Goal: Task Accomplishment & Management: Complete application form

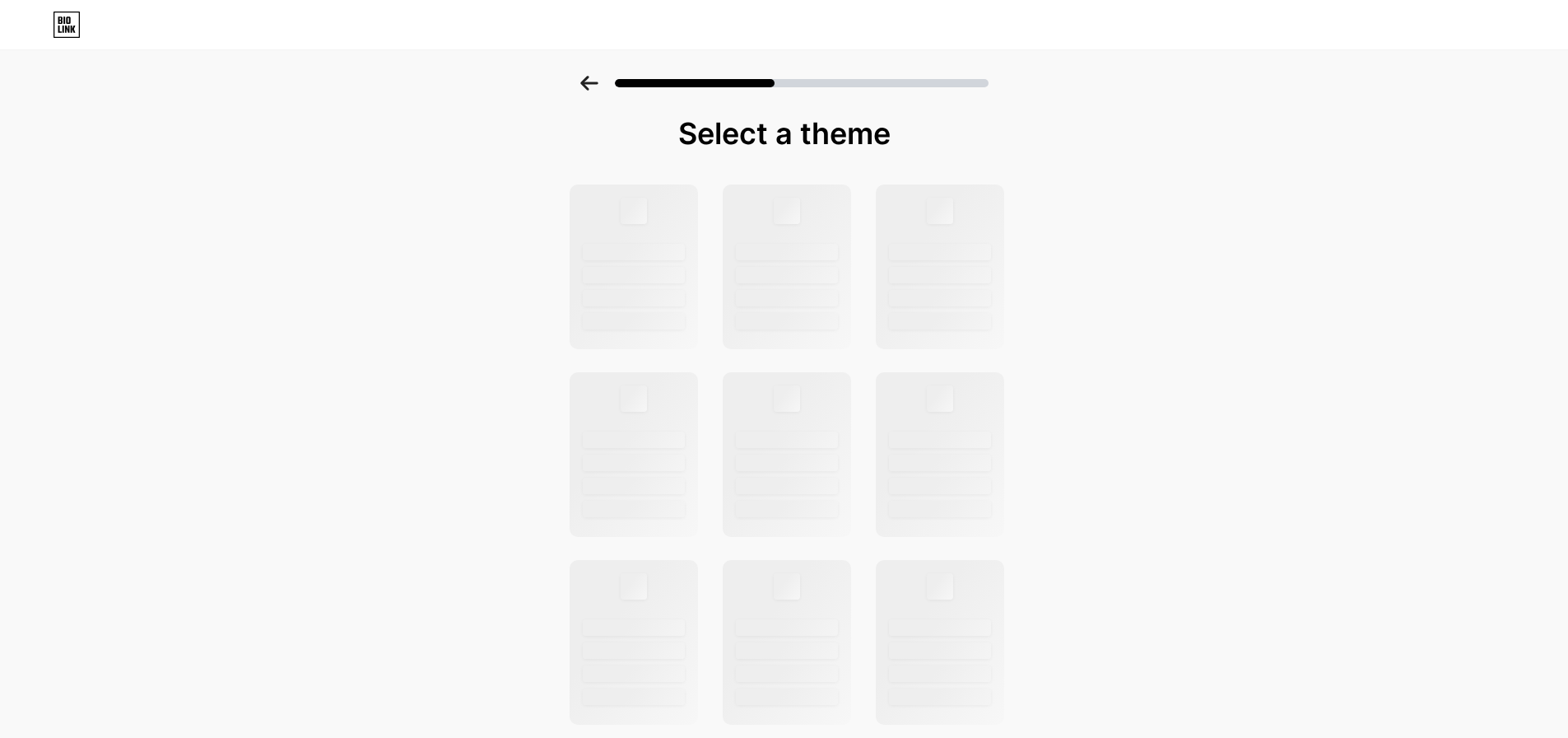
click at [589, 84] on icon at bounding box center [588, 84] width 18 height 15
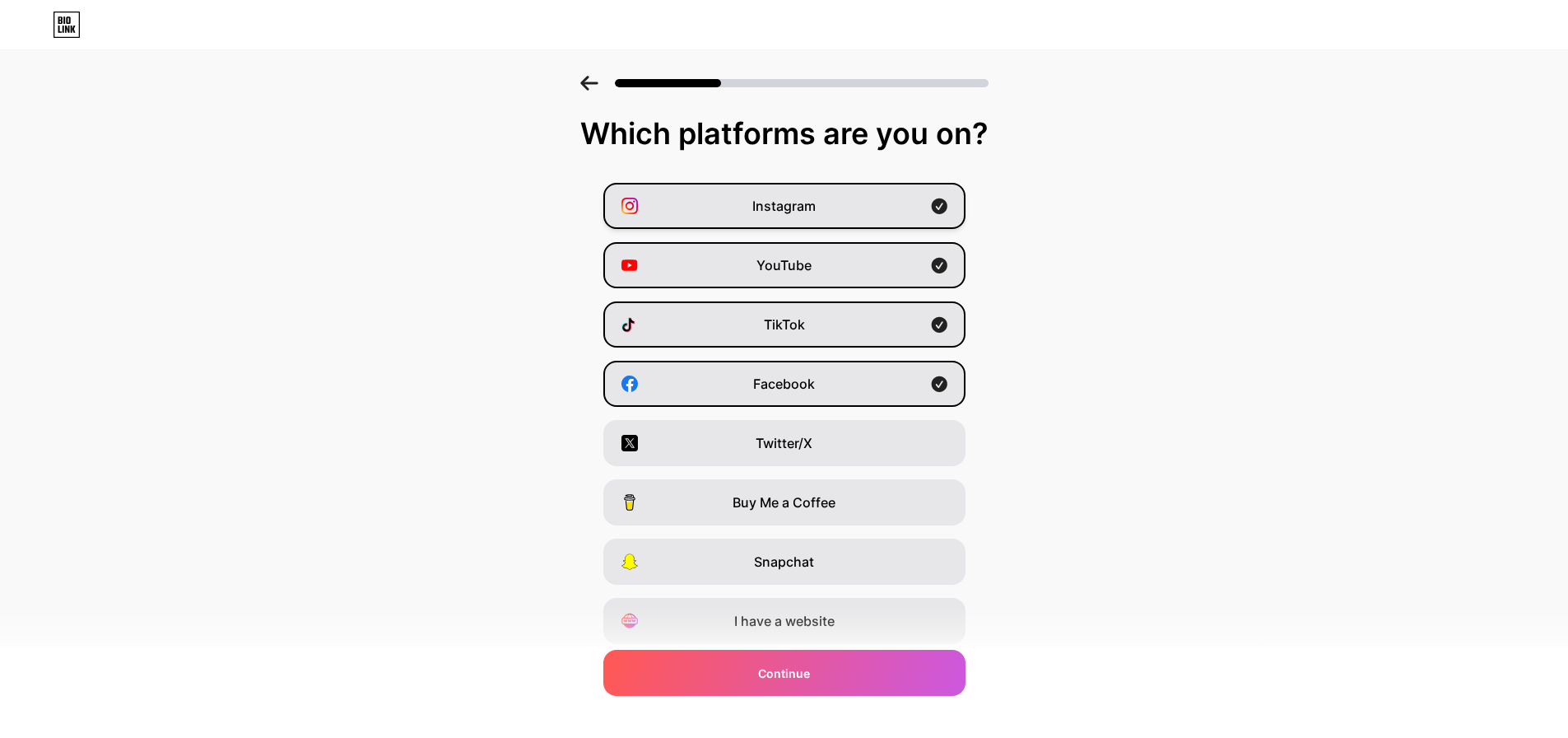
click at [932, 208] on div "Instagram" at bounding box center [784, 206] width 362 height 46
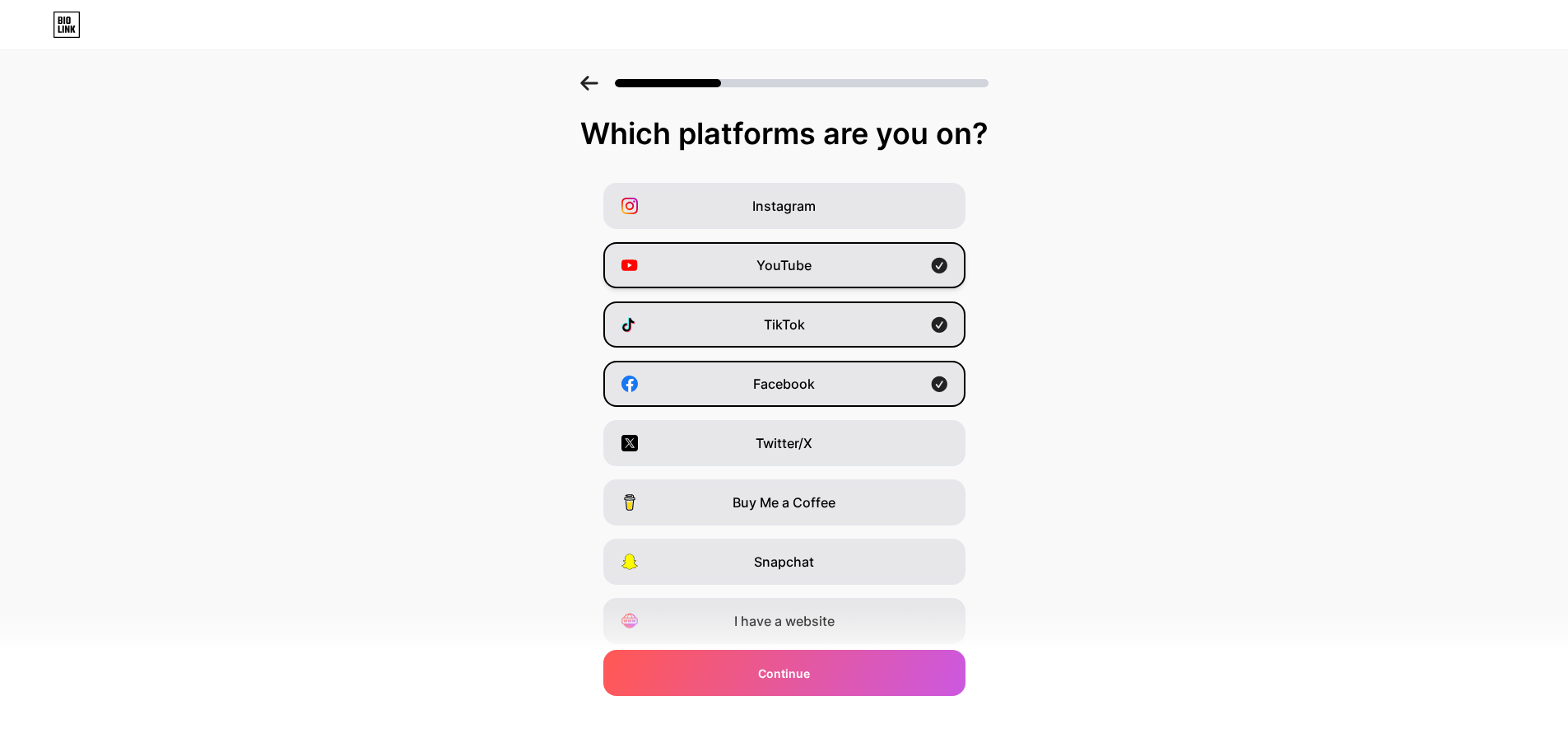
click at [937, 260] on icon at bounding box center [939, 265] width 17 height 17
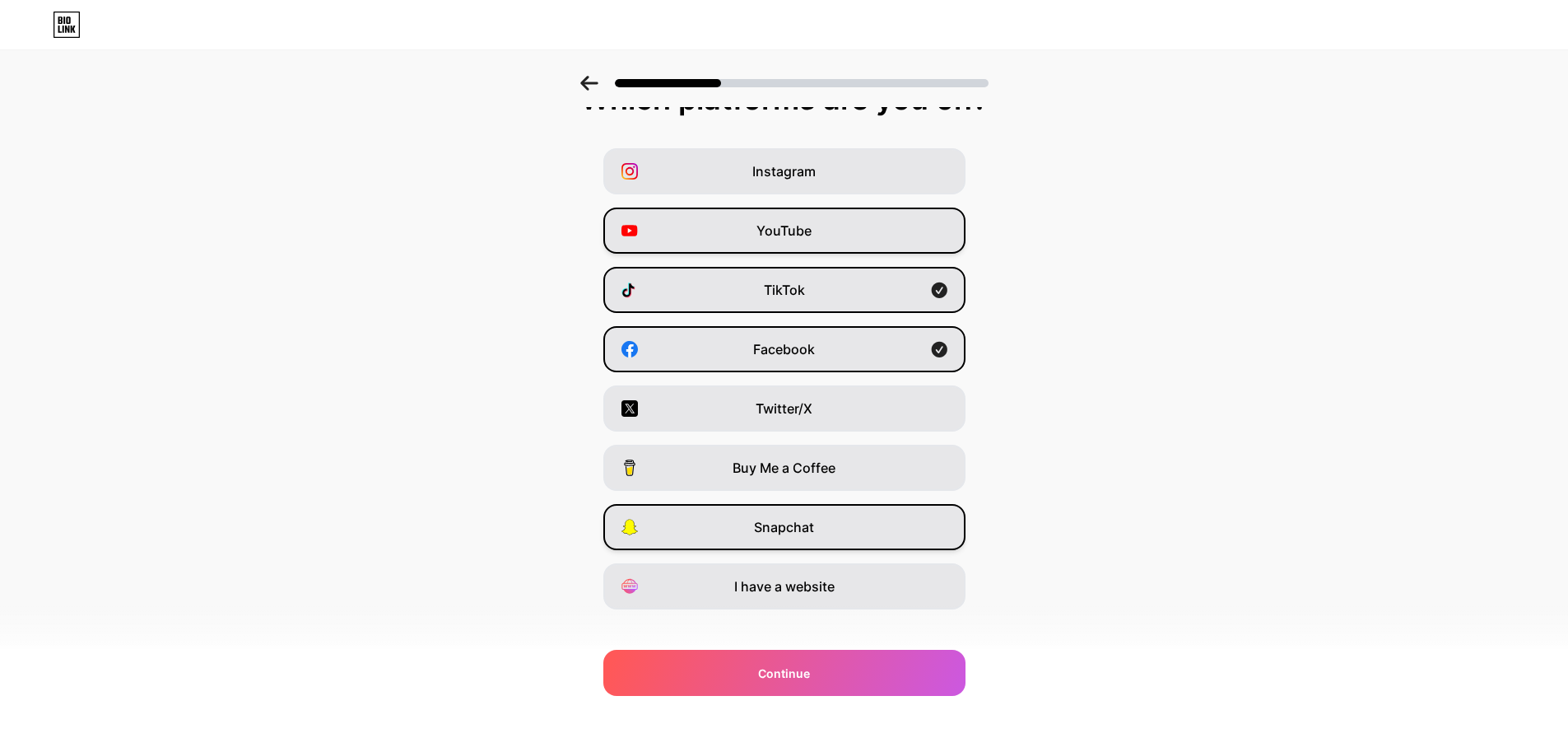
scroll to position [55, 0]
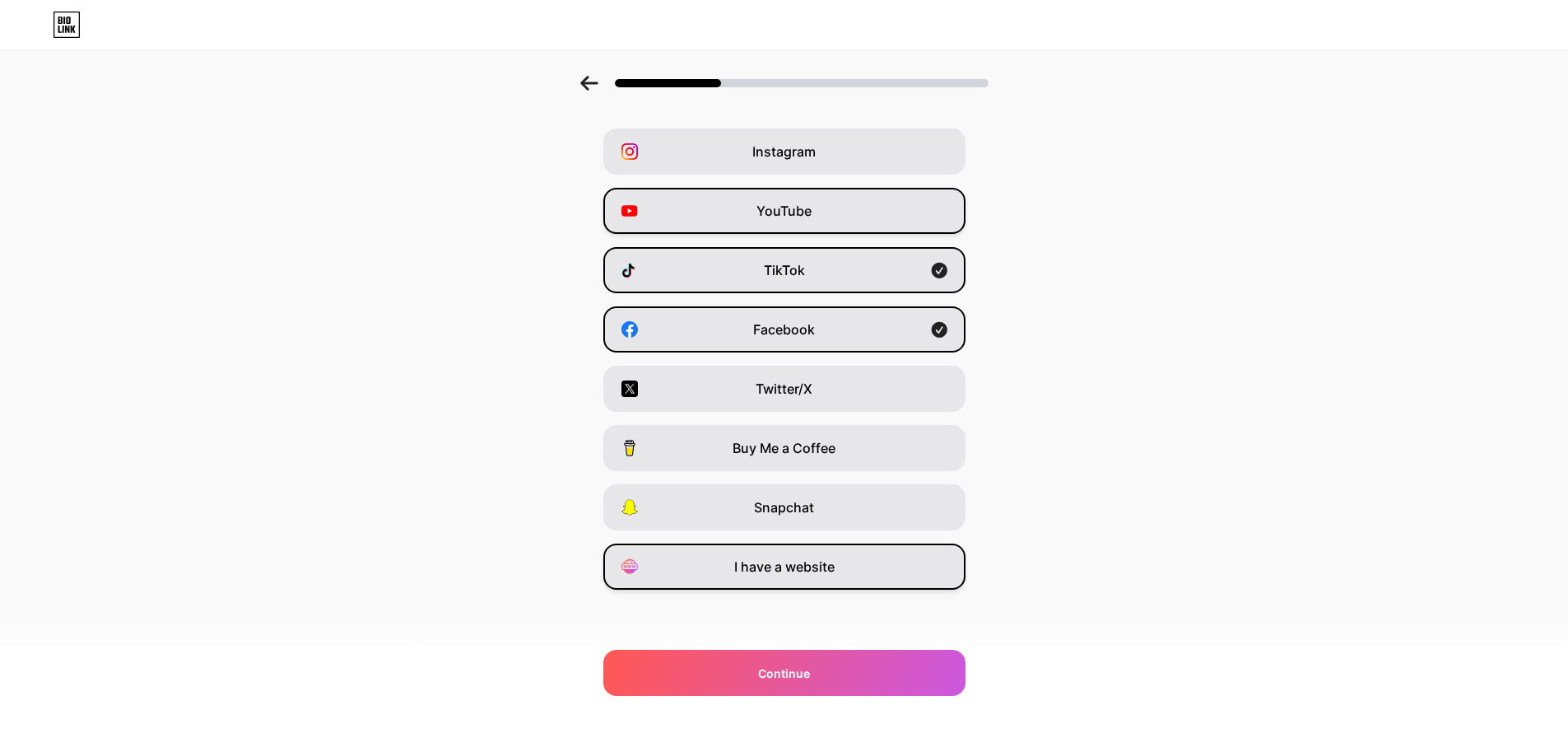
click at [890, 571] on div "I have a website" at bounding box center [784, 567] width 362 height 46
click at [882, 569] on div "I have a website" at bounding box center [784, 567] width 362 height 46
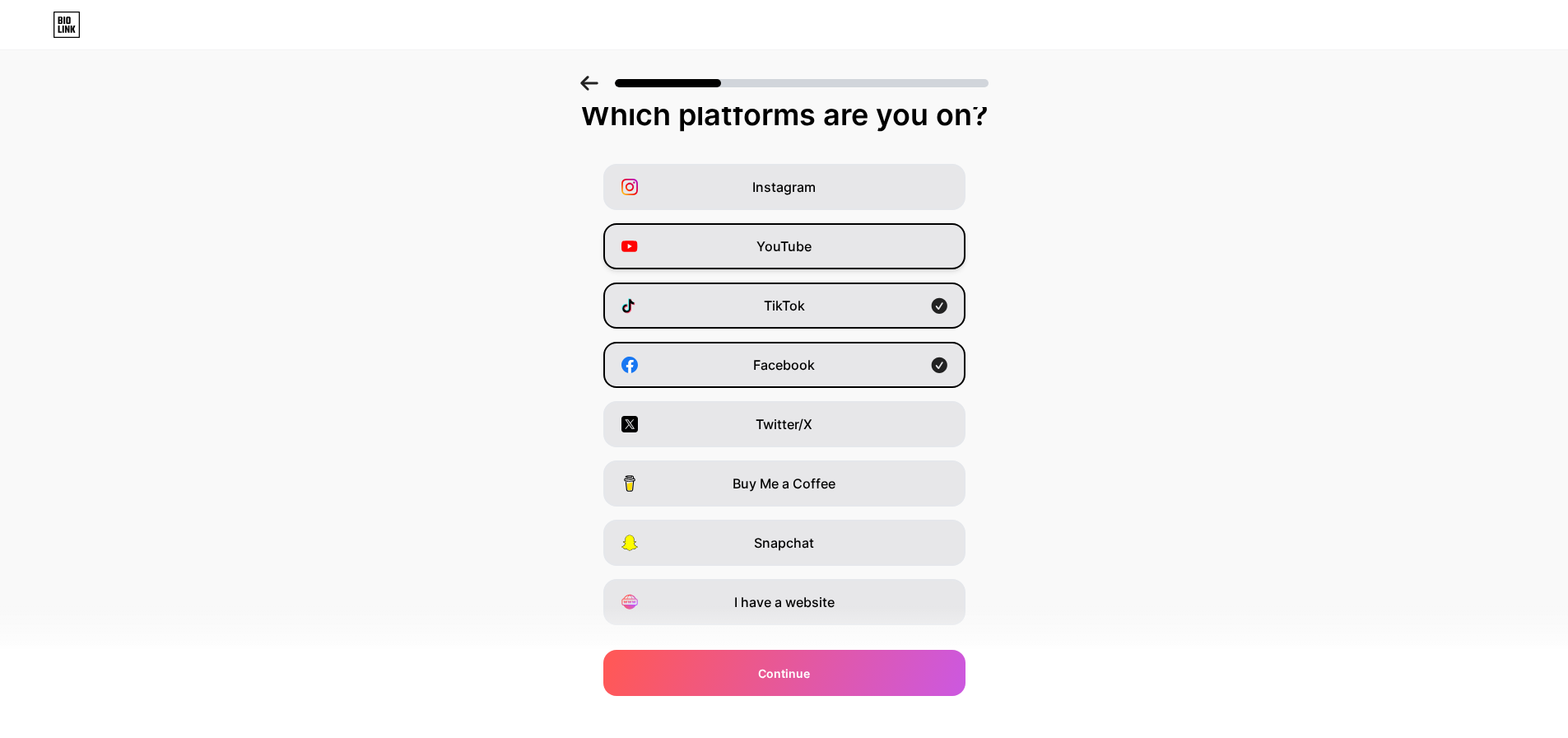
scroll to position [0, 0]
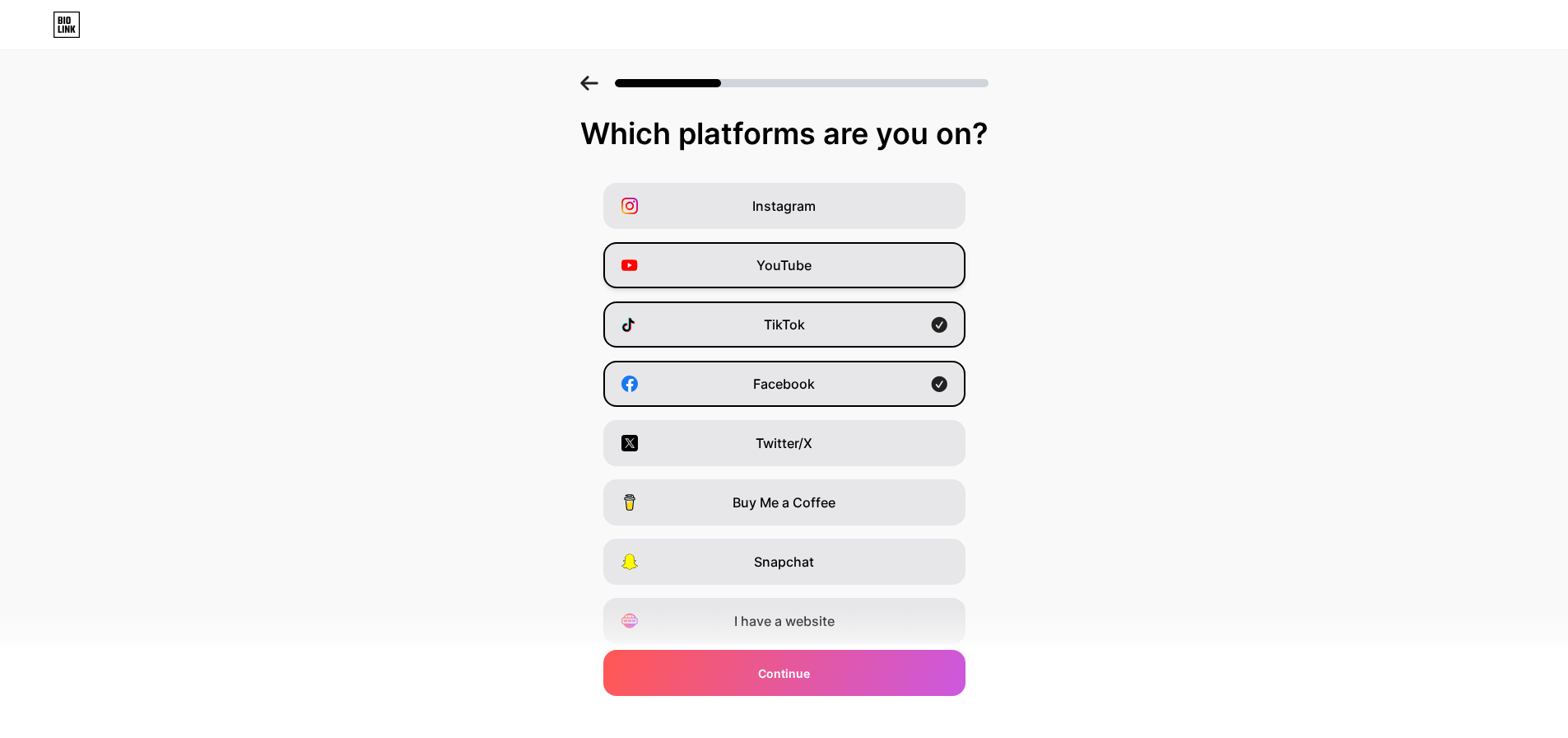
click at [602, 92] on div at bounding box center [784, 78] width 1568 height 58
click at [594, 84] on icon at bounding box center [589, 84] width 19 height 15
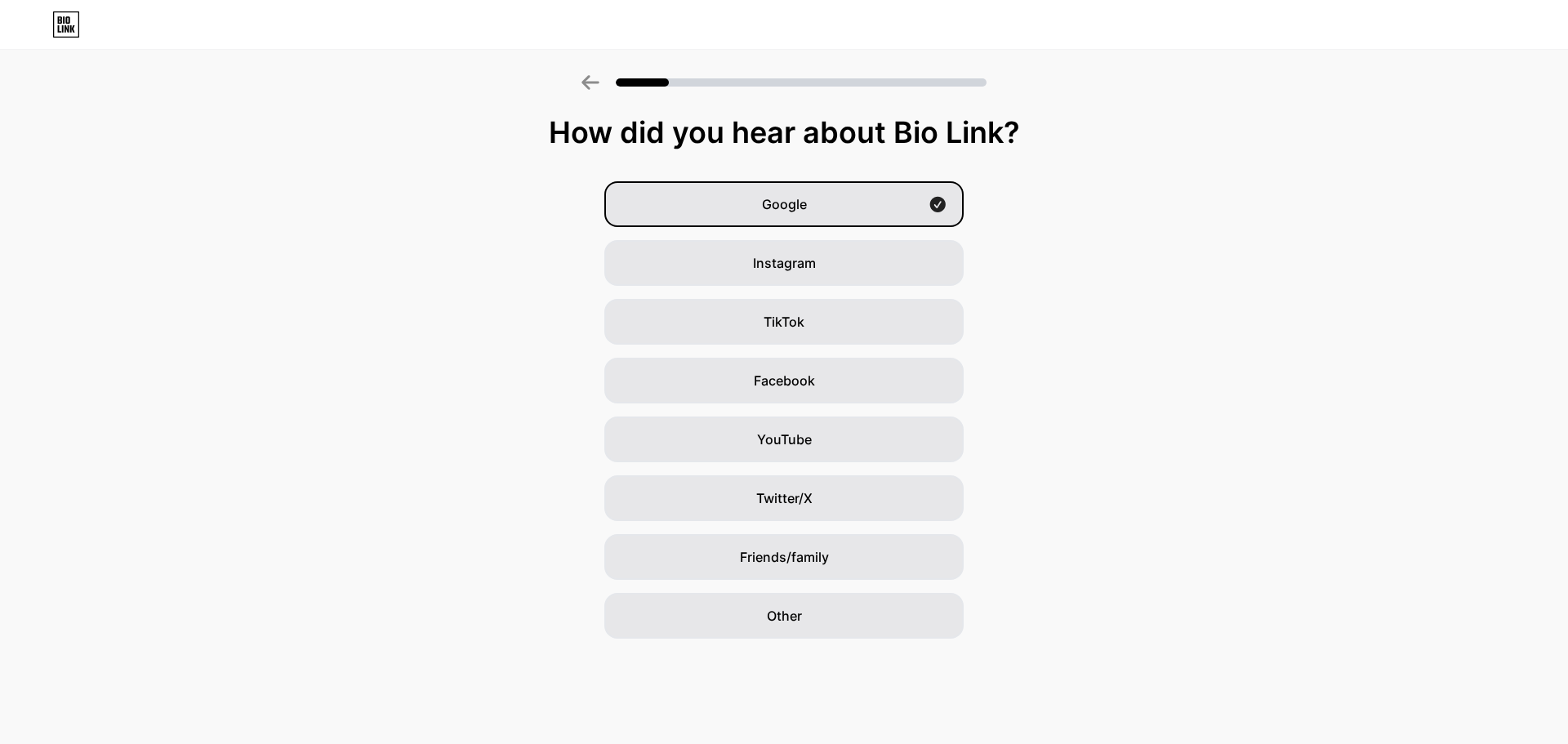
click at [590, 84] on icon at bounding box center [591, 83] width 18 height 15
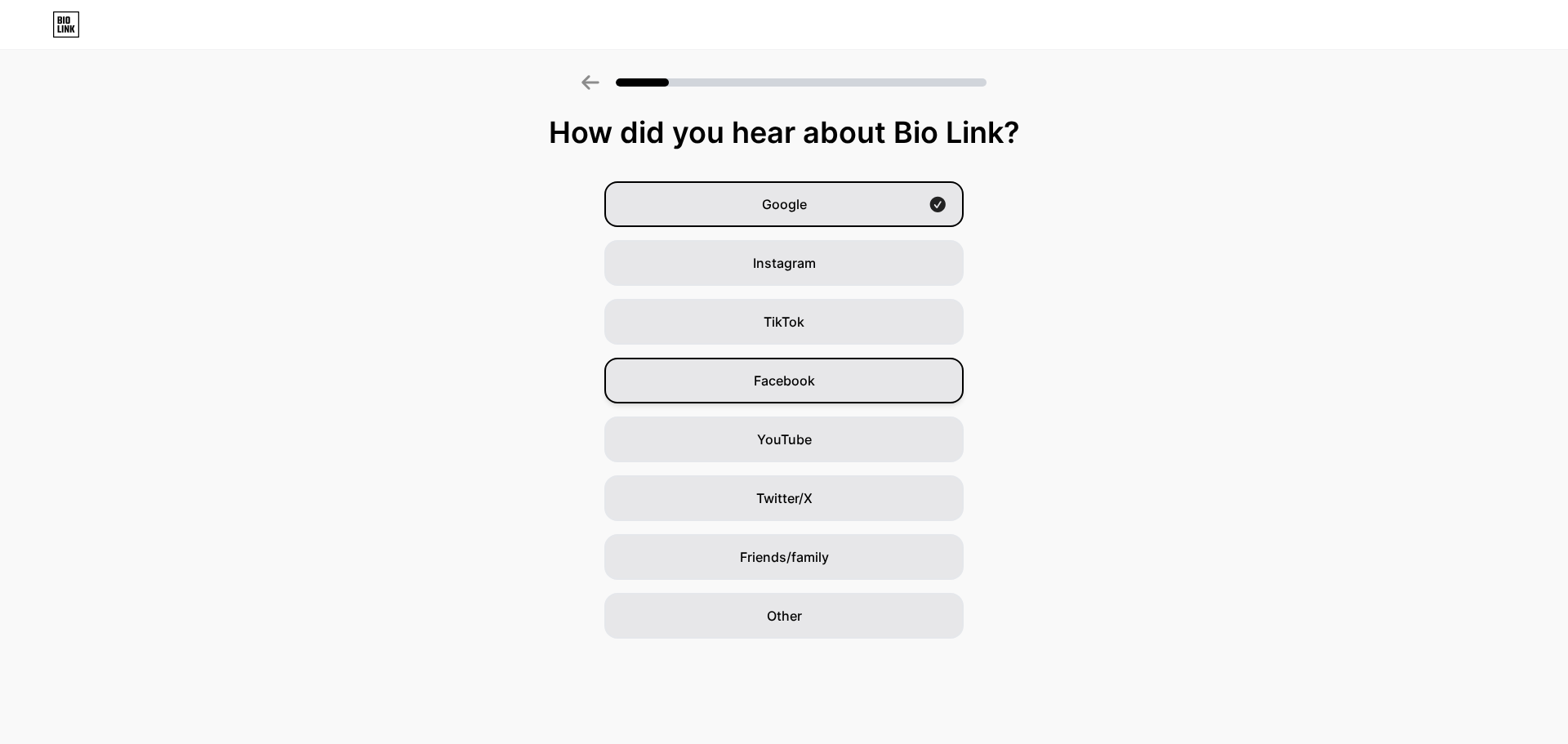
click at [822, 384] on div "Facebook" at bounding box center [784, 381] width 359 height 46
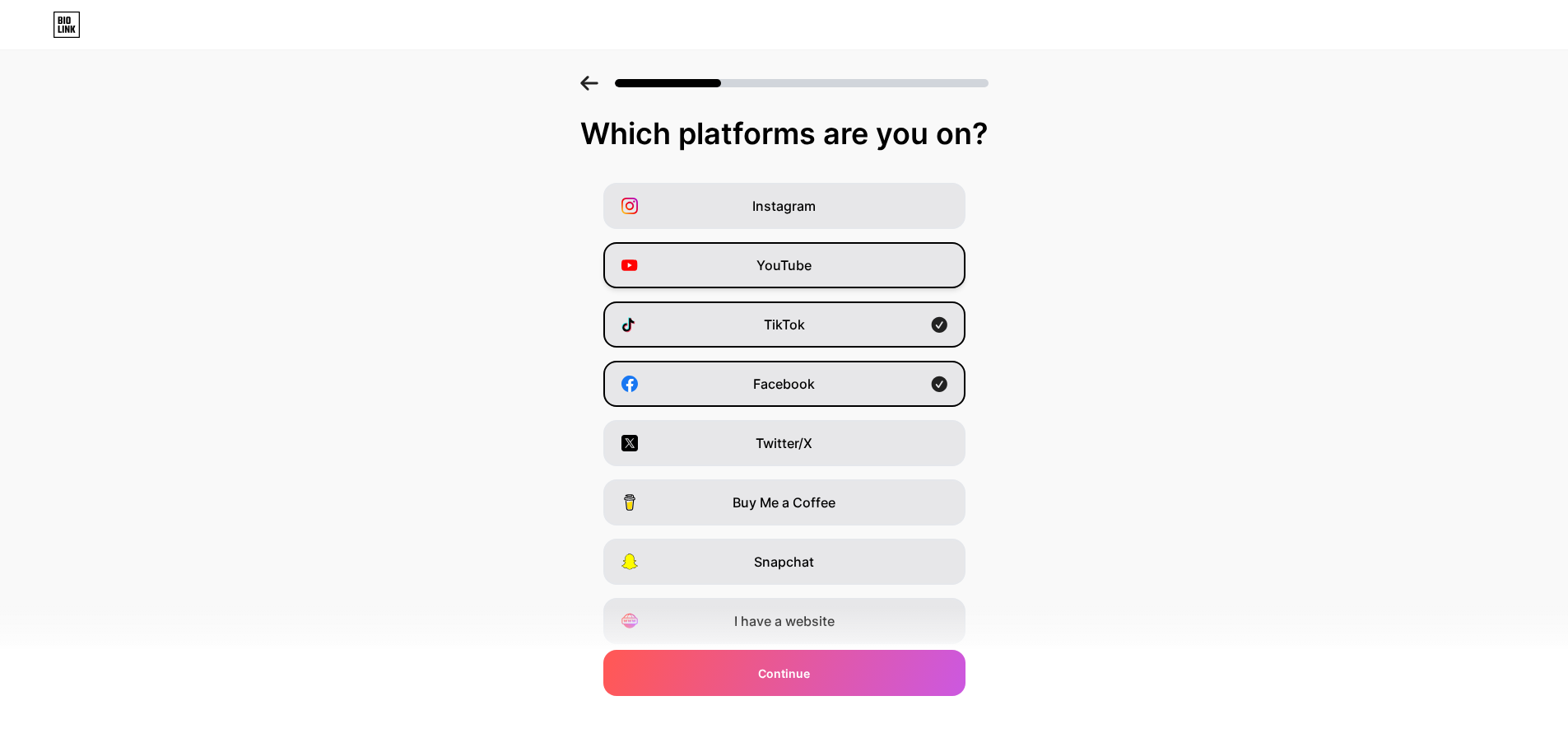
click at [857, 263] on div "YouTube" at bounding box center [784, 265] width 362 height 46
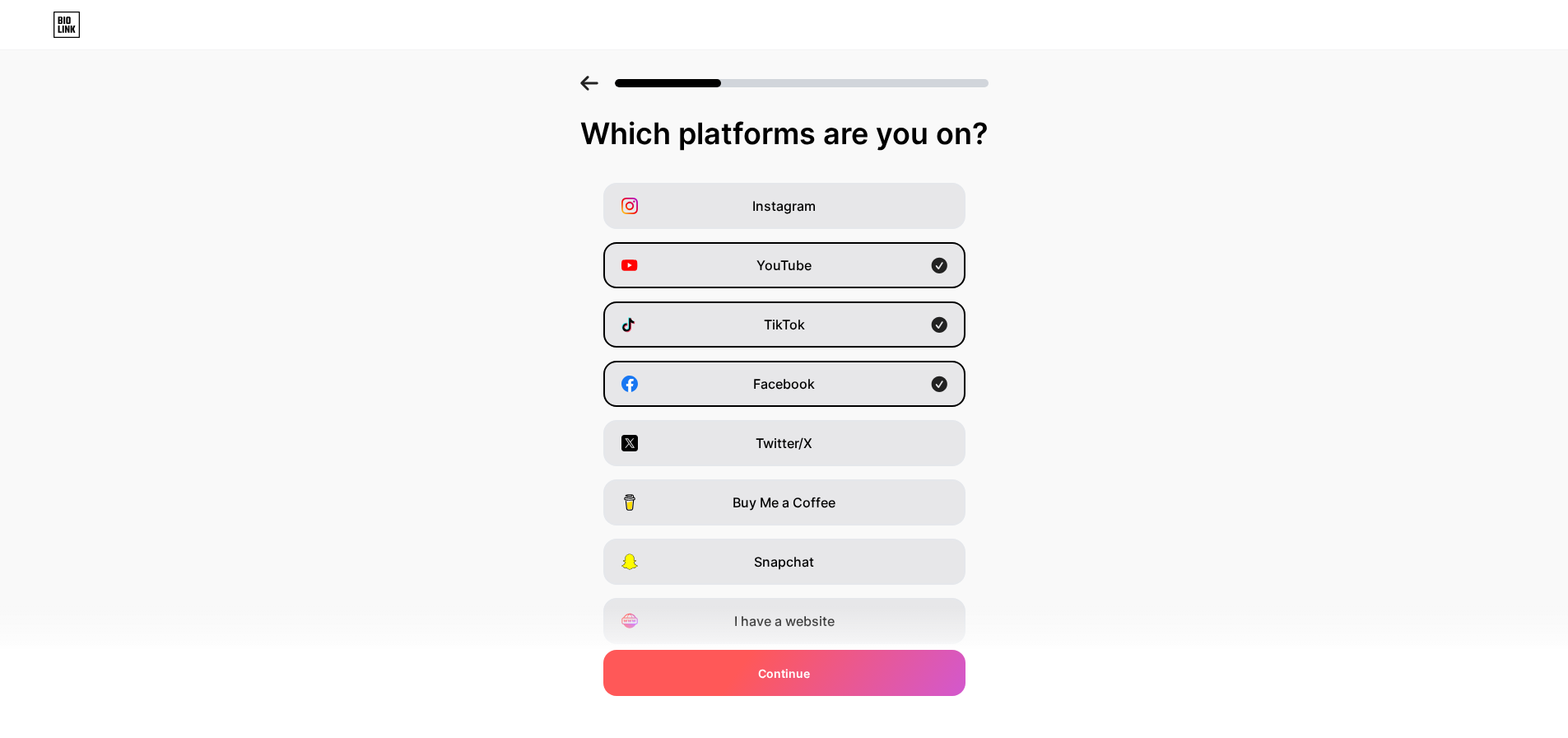
click at [833, 675] on div "Continue" at bounding box center [784, 673] width 362 height 46
